Goal: Task Accomplishment & Management: Complete application form

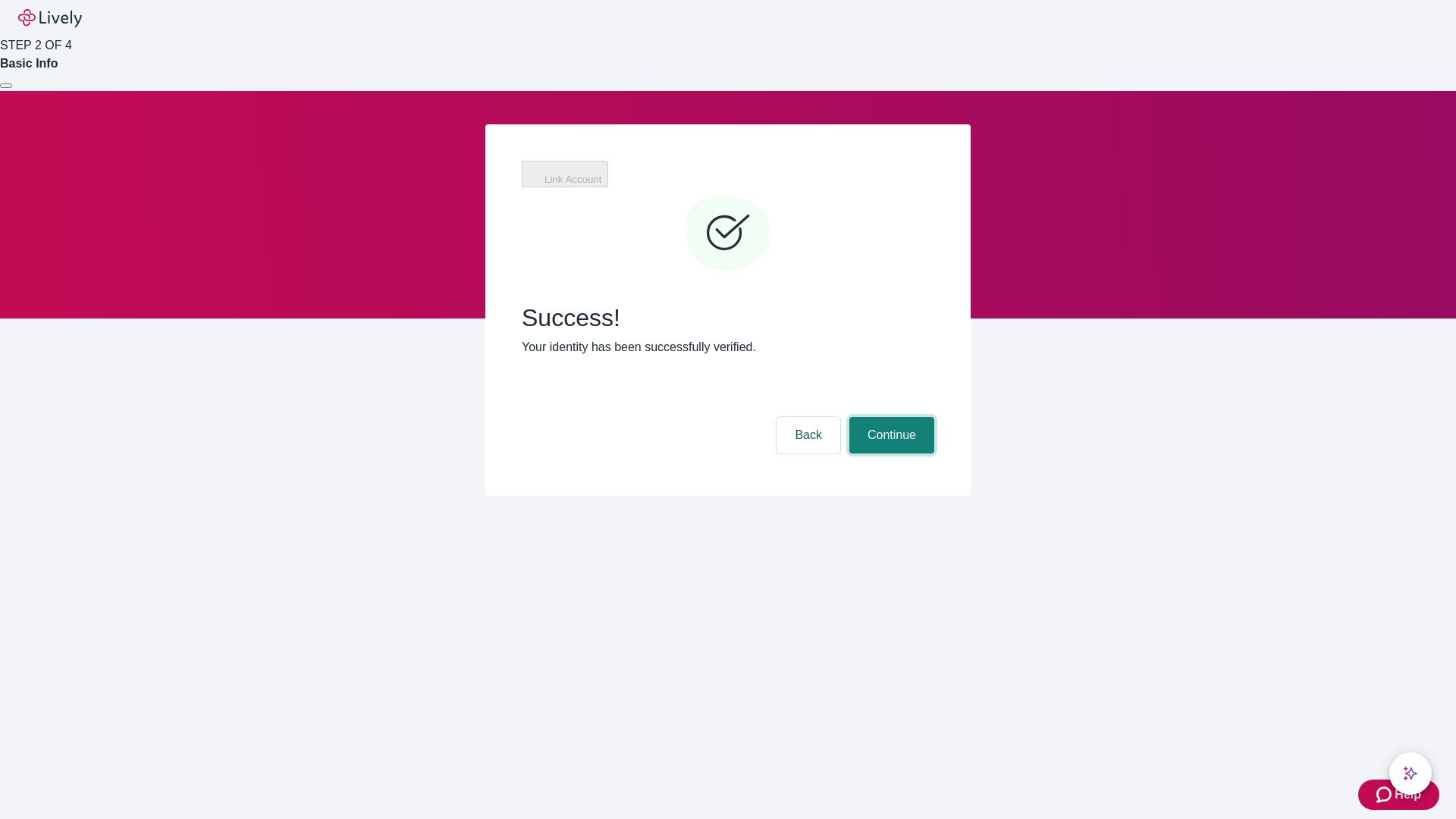
click at [889, 417] on button "Continue" at bounding box center [892, 436] width 85 height 36
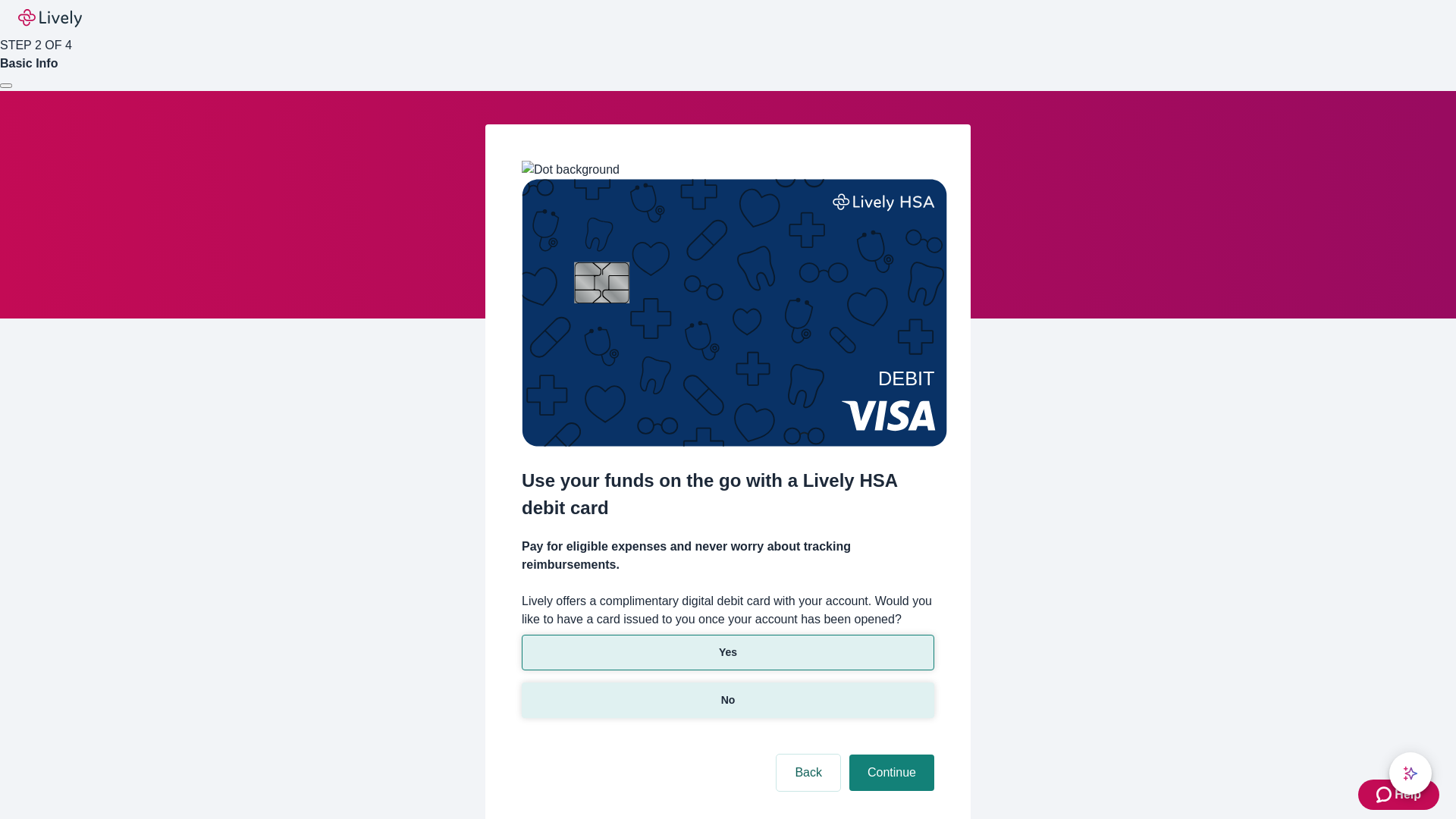
click at [727, 692] on p "No" at bounding box center [728, 700] width 15 height 16
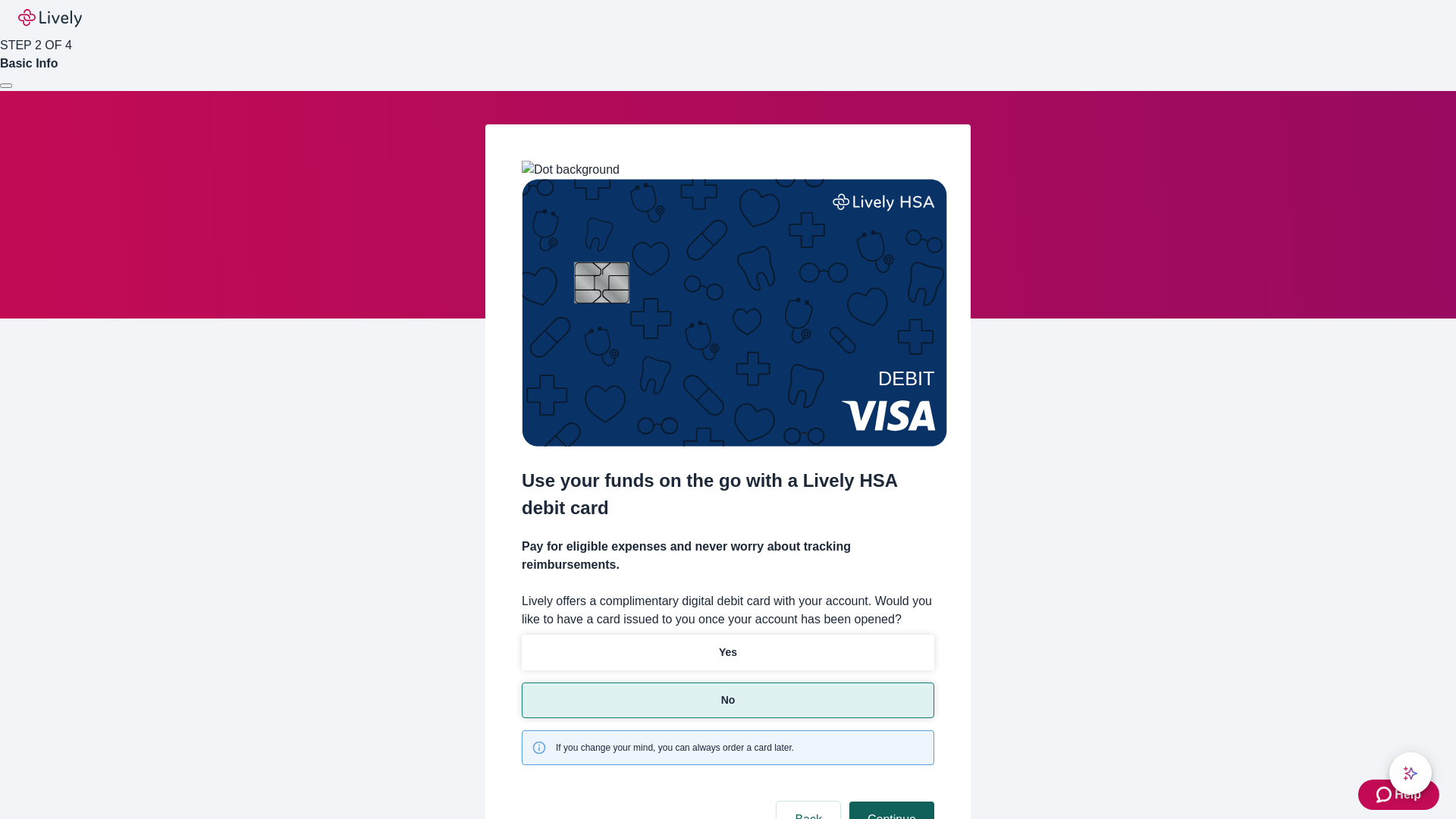
click at [889, 802] on button "Continue" at bounding box center [892, 820] width 85 height 36
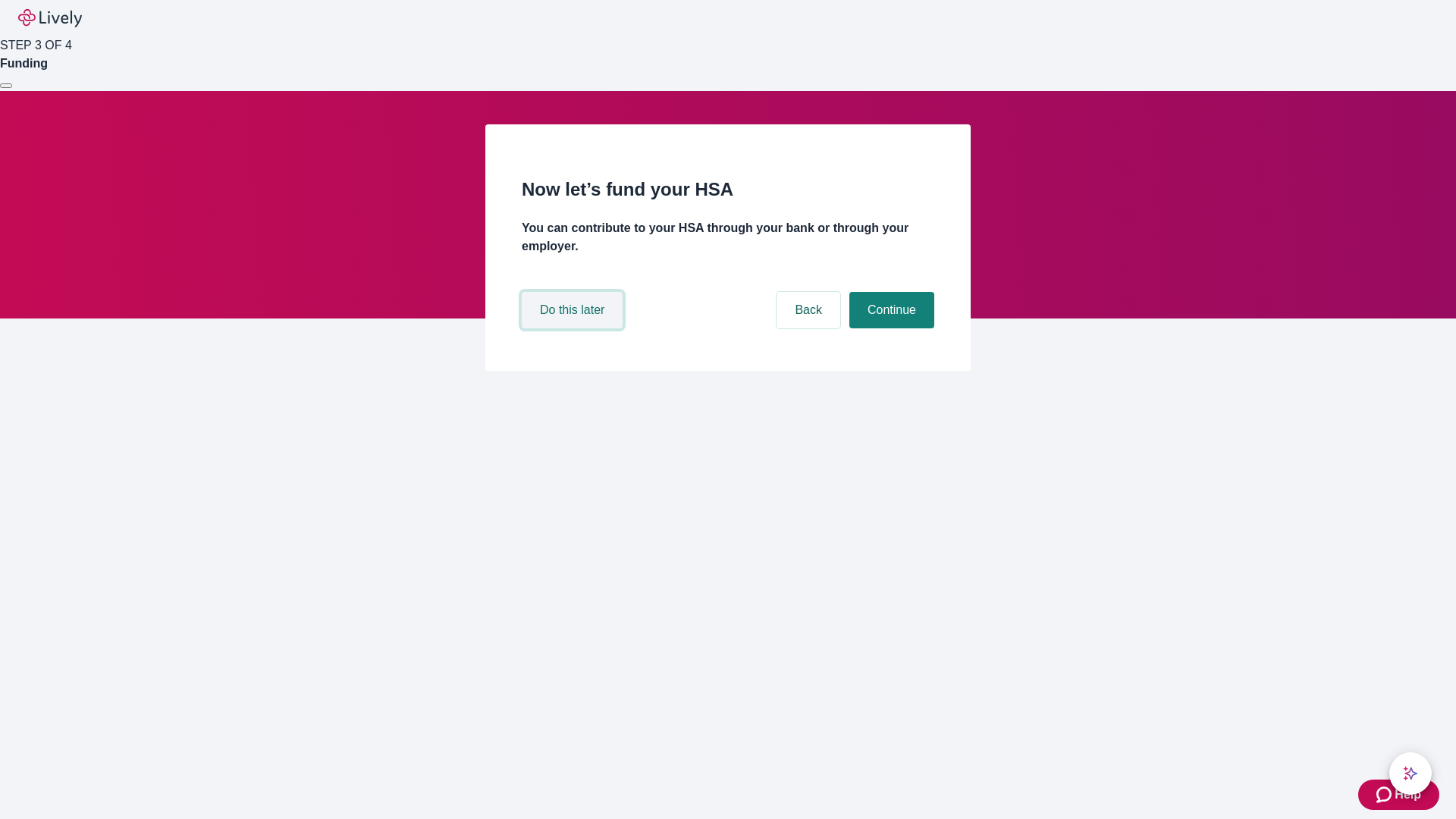
click at [574, 328] on button "Do this later" at bounding box center [572, 310] width 101 height 36
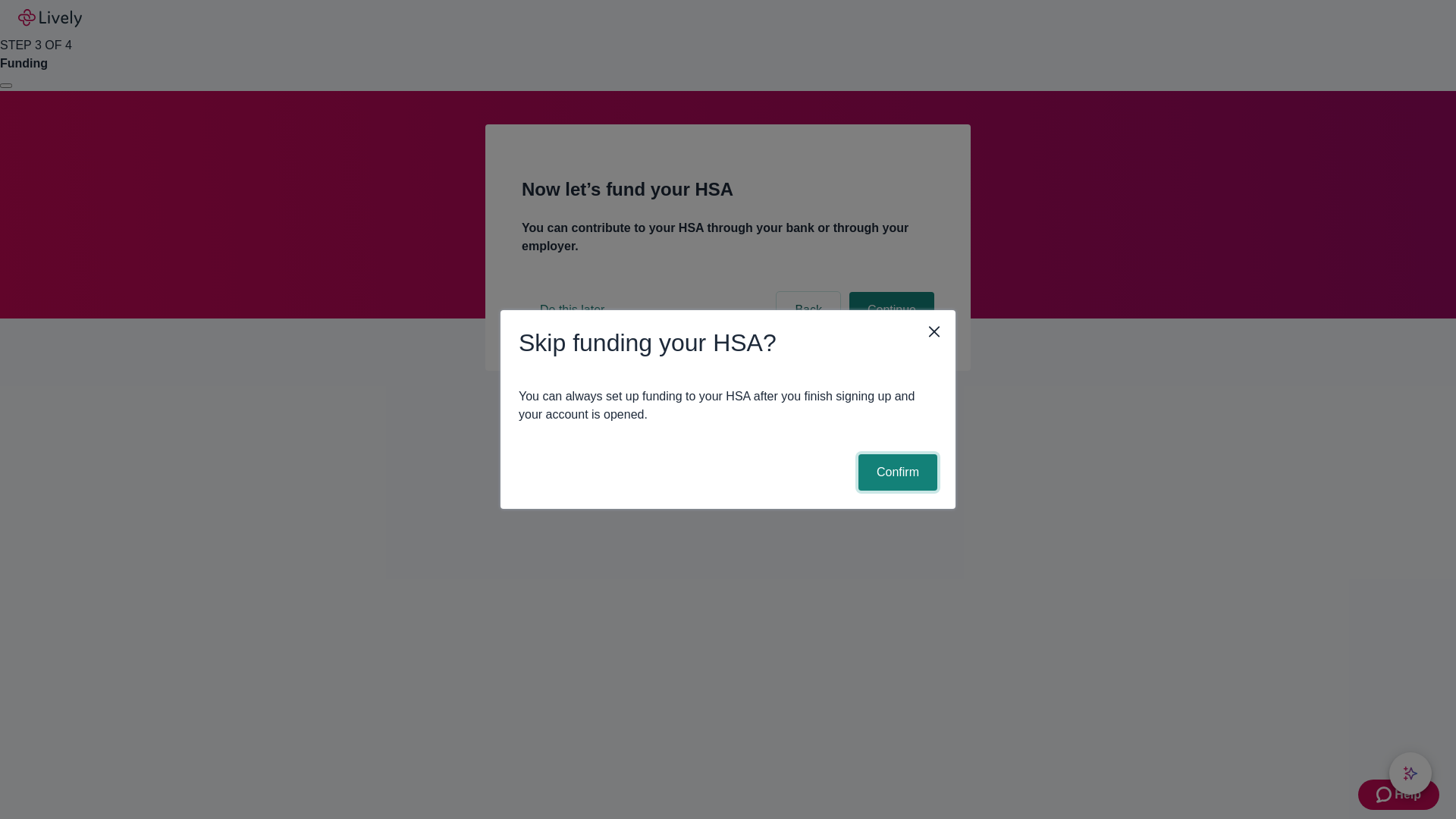
click at [895, 472] on button "Confirm" at bounding box center [897, 472] width 79 height 36
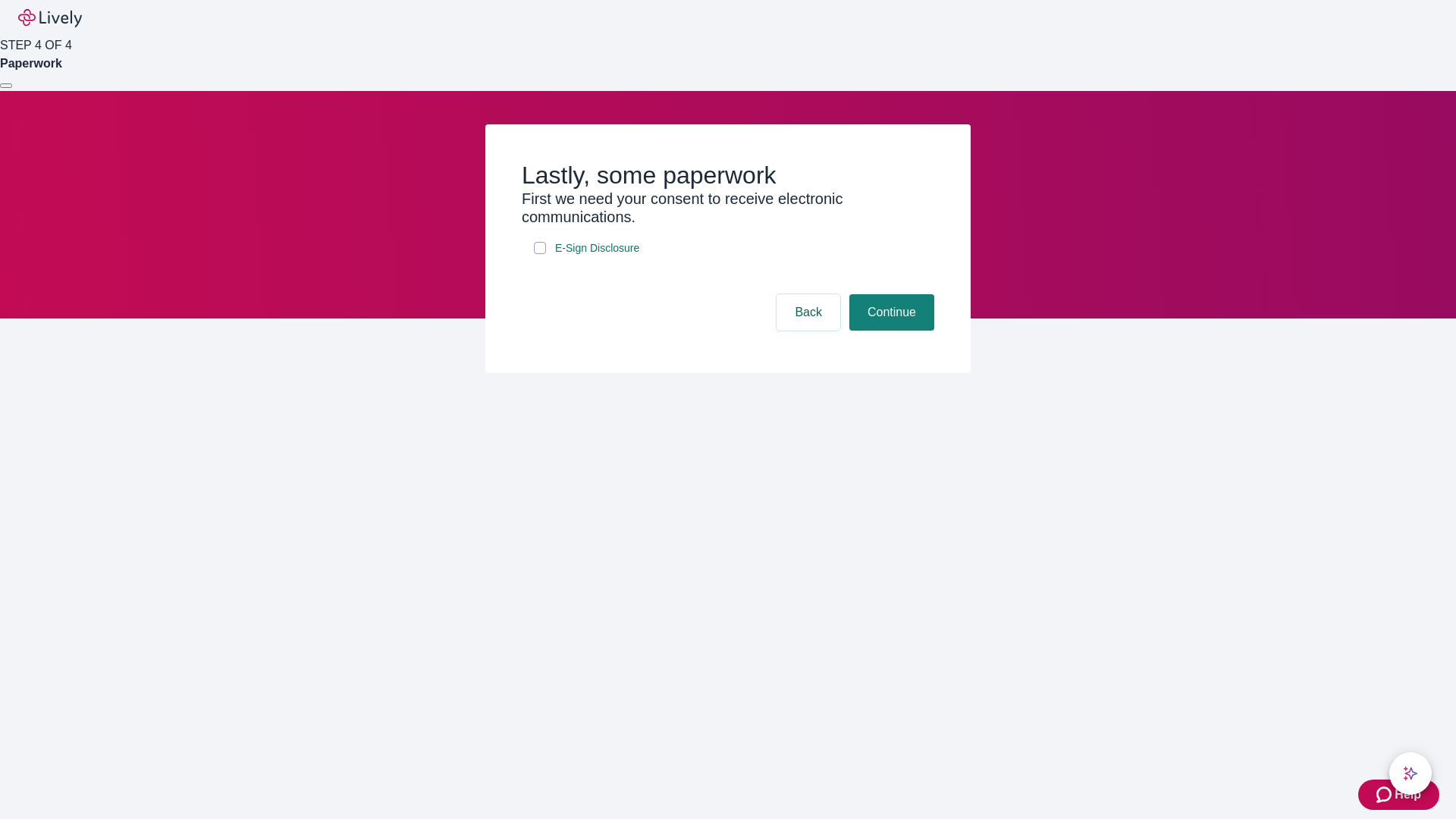
click at [540, 254] on input "E-Sign Disclosure" at bounding box center [540, 248] width 12 height 12
checkbox input "true"
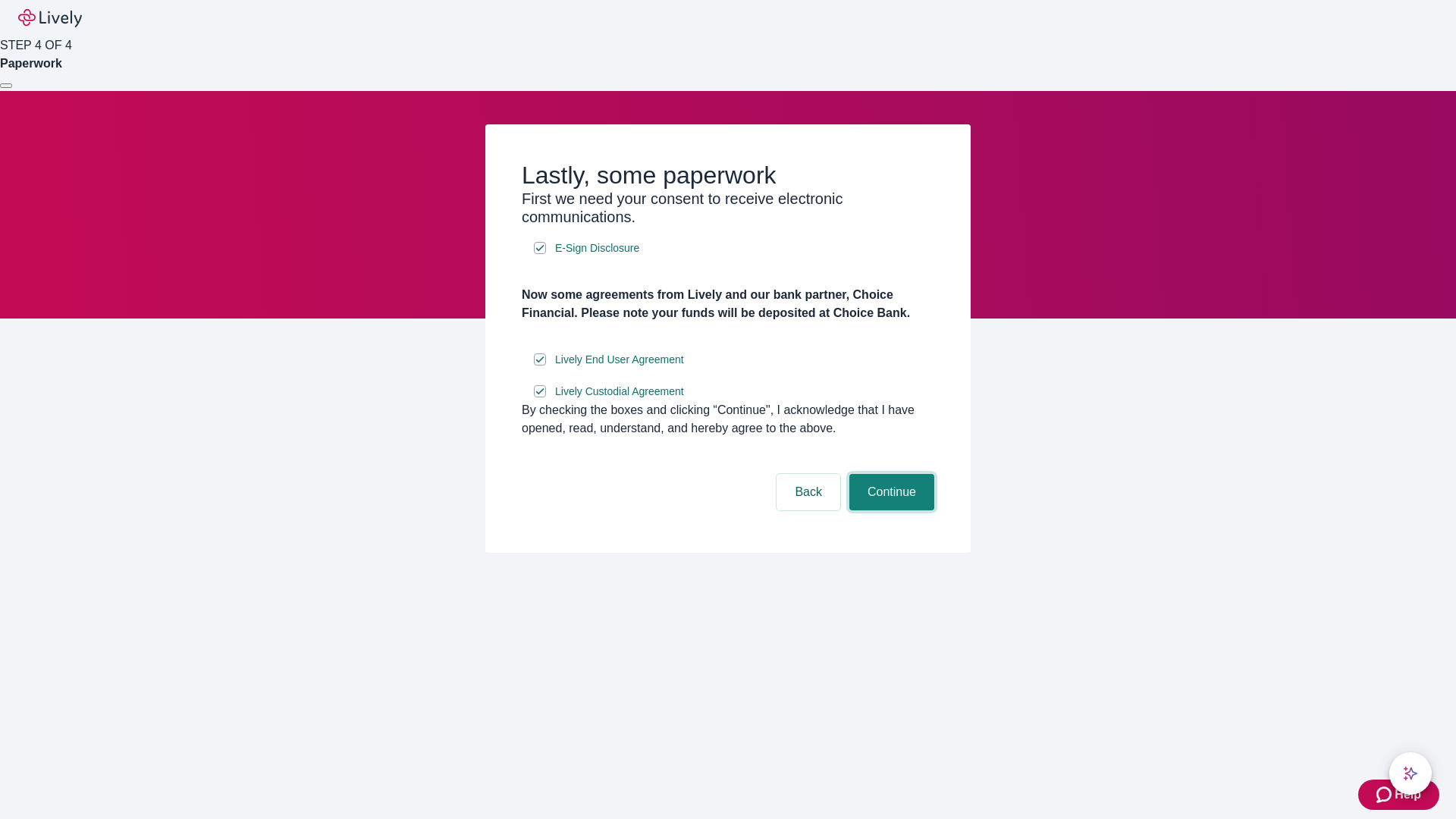
click at [889, 510] on button "Continue" at bounding box center [892, 492] width 85 height 36
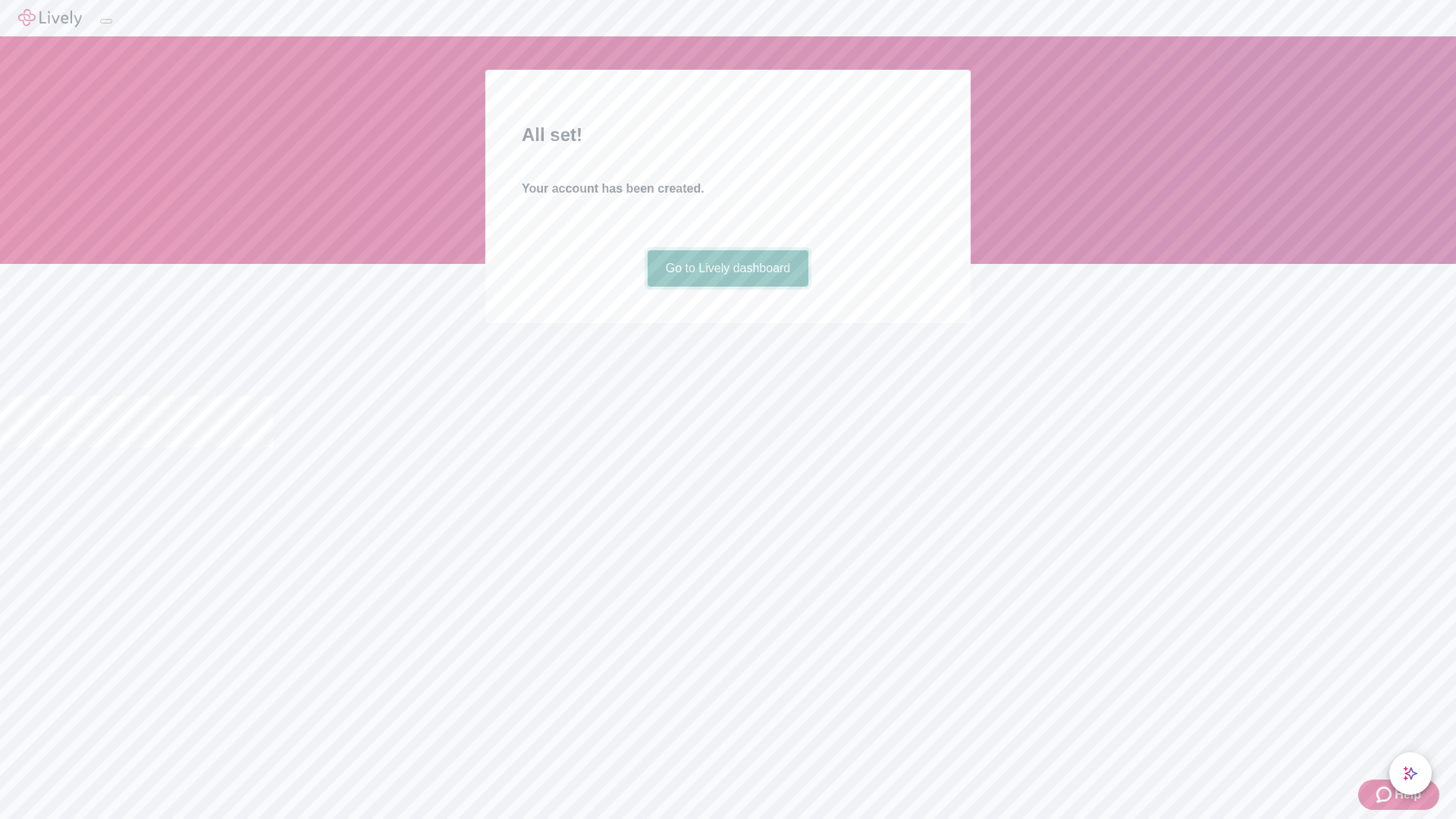
click at [727, 286] on link "Go to Lively dashboard" at bounding box center [728, 268] width 161 height 36
